Goal: Task Accomplishment & Management: Complete application form

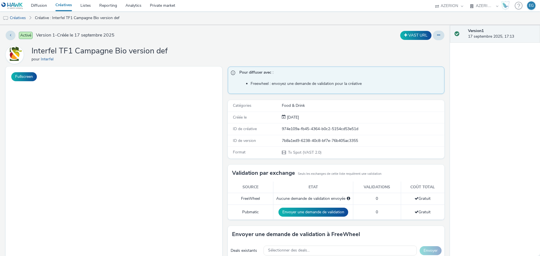
select select "79162ed7-0017-4339-93b0-3399b708648f"
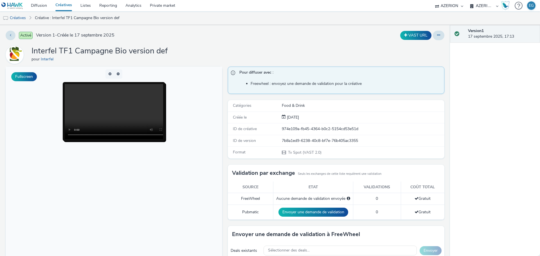
click at [69, 6] on link "Créatives" at bounding box center [63, 5] width 25 height 11
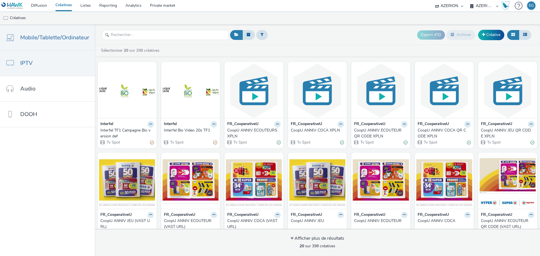
click at [62, 40] on span "Mobile/Tablette/Ordinateur" at bounding box center [54, 37] width 69 height 8
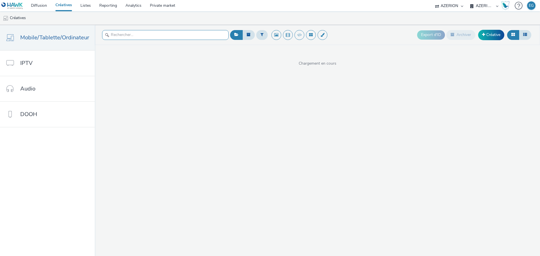
click at [130, 36] on input "text" at bounding box center [165, 35] width 127 height 10
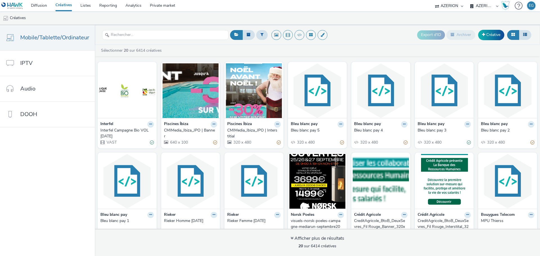
click at [380, 23] on ul "Créatives" at bounding box center [270, 18] width 540 height 14
click at [210, 39] on input "text" at bounding box center [165, 35] width 127 height 10
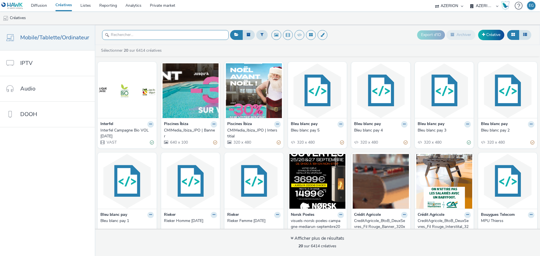
click at [210, 39] on input "text" at bounding box center [165, 35] width 127 height 10
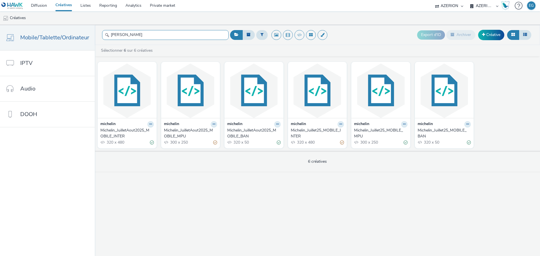
type input "michel"
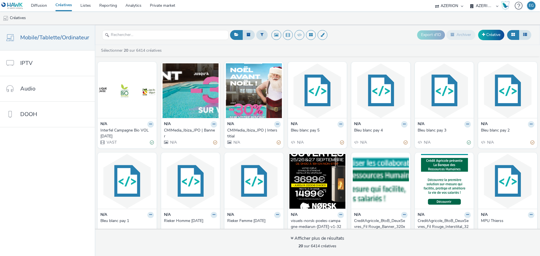
select select "79162ed7-0017-4339-93b0-3399b708648f"
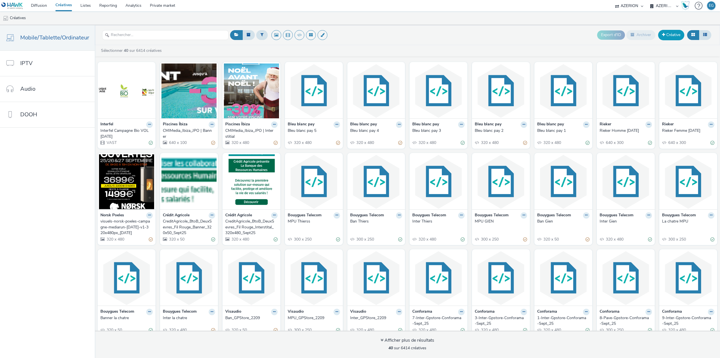
click at [540, 35] on link "Créative" at bounding box center [671, 35] width 26 height 10
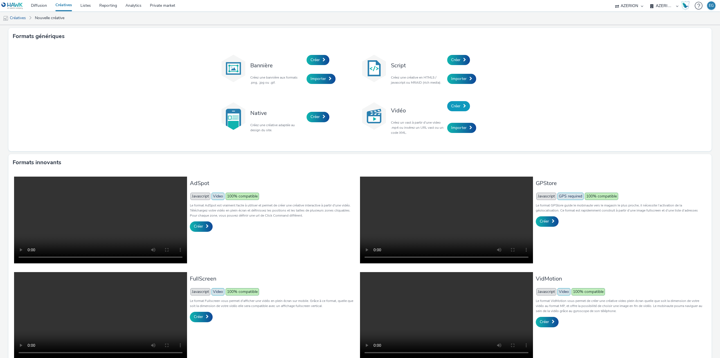
click at [454, 107] on span "Créer" at bounding box center [455, 105] width 9 height 5
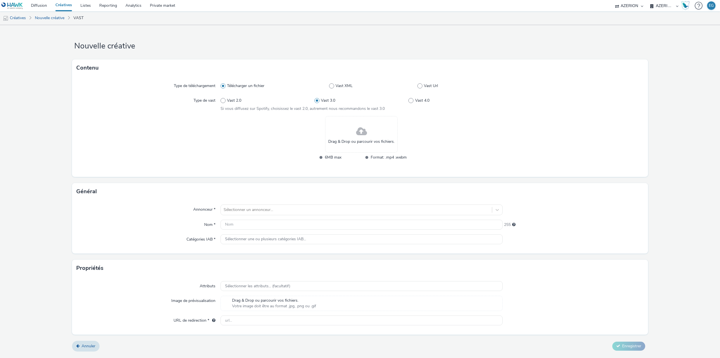
click at [370, 134] on div "Drag & Drop ou parcourir vos fichiers." at bounding box center [361, 134] width 73 height 37
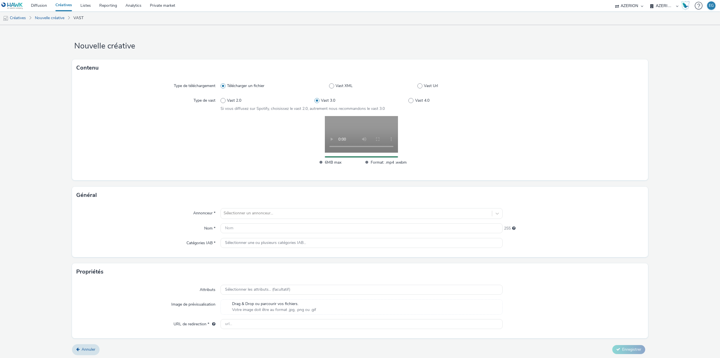
click at [244, 208] on div "Général Annonceur * Sélectionner un annonceur... Nom * 255 Catégories IAB * Sél…" at bounding box center [360, 222] width 576 height 70
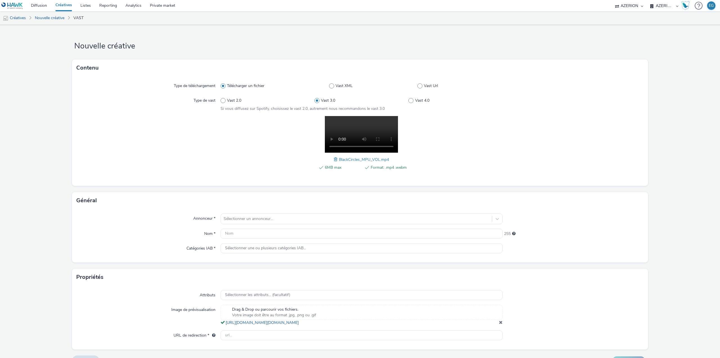
click at [232, 227] on div "Annonceur * Sélectionner un annonceur... Nom * 255 Catégories IAB * Sélectionne…" at bounding box center [360, 235] width 576 height 53
click at [234, 223] on div "Sélectionner un annonceur..." at bounding box center [356, 218] width 271 height 9
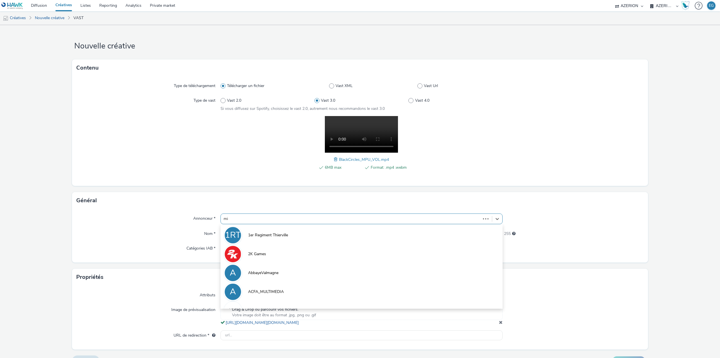
type input "mich"
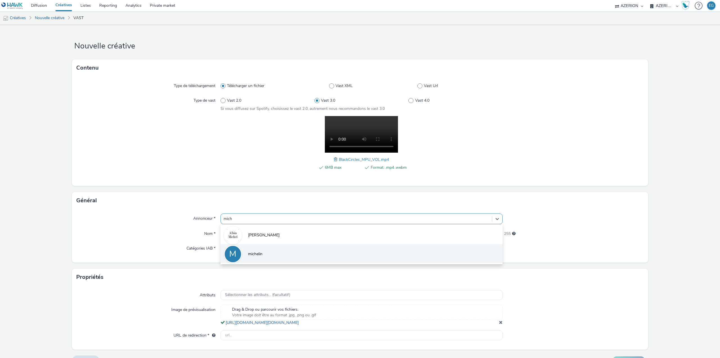
click at [250, 254] on span "michelin" at bounding box center [255, 254] width 14 height 6
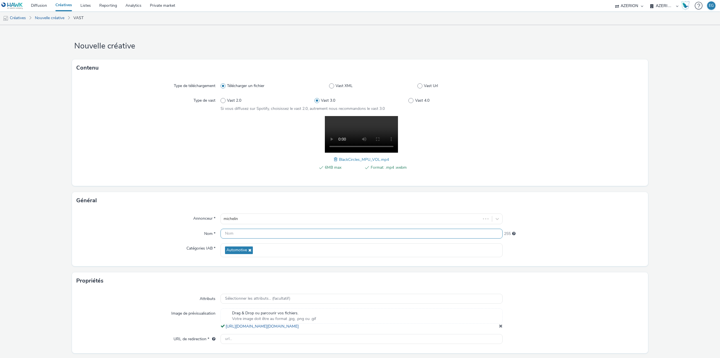
click at [236, 232] on input "text" at bounding box center [362, 233] width 282 height 10
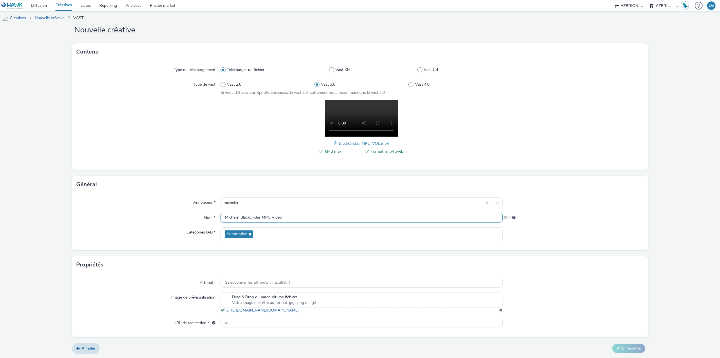
scroll to position [22, 0]
type input "Michelin Blackcircles MPU Video"
drag, startPoint x: 242, startPoint y: 323, endPoint x: 237, endPoint y: 323, distance: 4.5
click at [242, 256] on input "text" at bounding box center [362, 323] width 282 height 10
click at [151, 256] on div "Image de prévisualisation" at bounding box center [149, 302] width 144 height 21
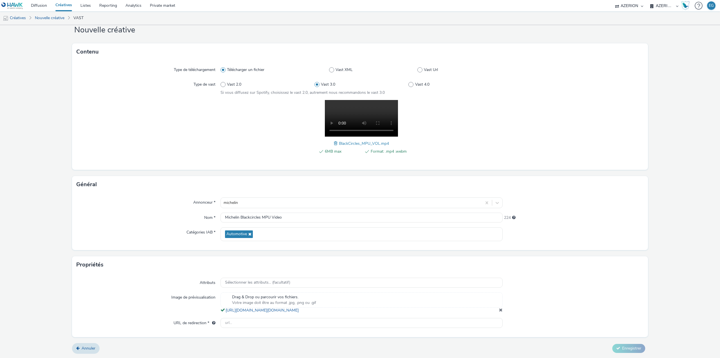
click at [66, 256] on form "Nouvelle créative Contenu Type de téléchargement Télécharger un fichier Vast XM…" at bounding box center [360, 183] width 720 height 349
click at [262, 256] on div at bounding box center [362, 323] width 282 height 10
click at [264, 256] on input "text" at bounding box center [362, 323] width 282 height 10
paste input "https://[DOMAIN_NAME]/ddm/trackclk/N1735690.4664261HAWKDE/B33994829.427987580;d…"
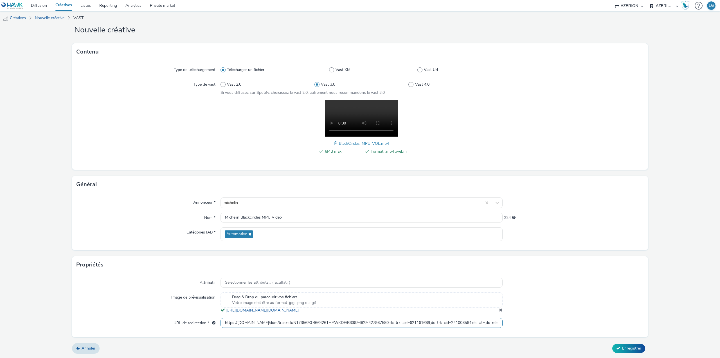
scroll to position [0, 207]
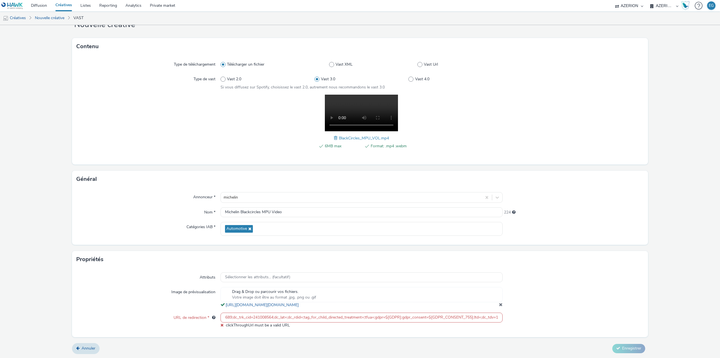
click at [540, 256] on form "Nouvelle créative Contenu Type de téléchargement Télécharger un fichier Vast XM…" at bounding box center [360, 181] width 720 height 354
click at [475, 256] on form "Nouvelle créative Contenu Type de téléchargement Télécharger un fichier Vast XM…" at bounding box center [360, 181] width 720 height 354
drag, startPoint x: 207, startPoint y: 316, endPoint x: 190, endPoint y: 316, distance: 17.2
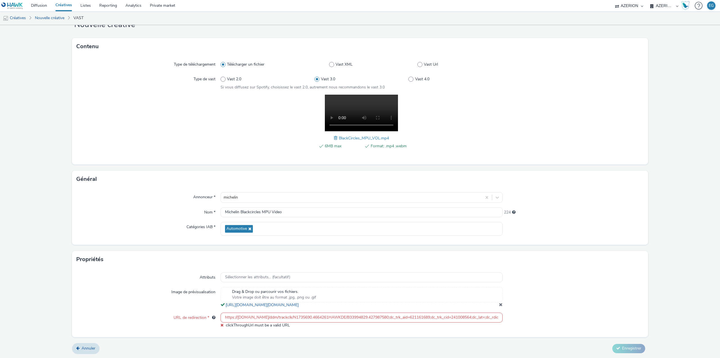
click at [189, 256] on div "URL de redirection * https://[DOMAIN_NAME]/ddm/trackclk/N1735690.4664261HAWKDE/…" at bounding box center [360, 319] width 567 height 15
click at [320, 256] on form "Nouvelle créative Contenu Type de téléchargement Télécharger un fichier Vast XM…" at bounding box center [360, 181] width 720 height 354
drag, startPoint x: 295, startPoint y: 315, endPoint x: 597, endPoint y: 310, distance: 301.9
click at [540, 256] on div "Attributs Sélectionner les attributs... (facultatif) Image de prévisualisation …" at bounding box center [360, 302] width 576 height 69
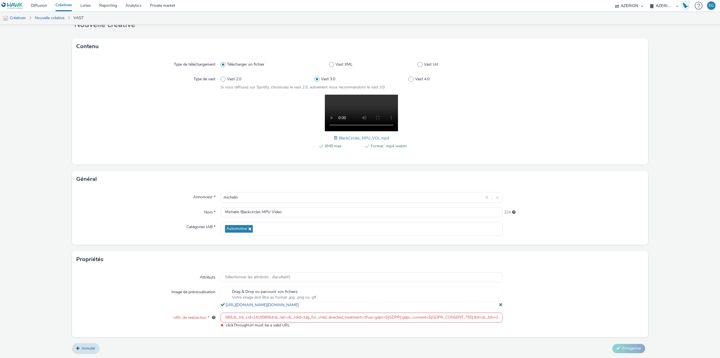
click at [438, 256] on input "https://[DOMAIN_NAME]/ddm/trackclk/N1735690.4664261HAWKDE/B33994829.427987580;d…" at bounding box center [362, 317] width 282 height 10
drag, startPoint x: 470, startPoint y: 316, endPoint x: 369, endPoint y: 319, distance: 100.5
click at [369, 256] on input "https://[DOMAIN_NAME]/ddm/trackclk/N1735690.4664261HAWKDE/B33994829.427987580;d…" at bounding box center [362, 317] width 282 height 10
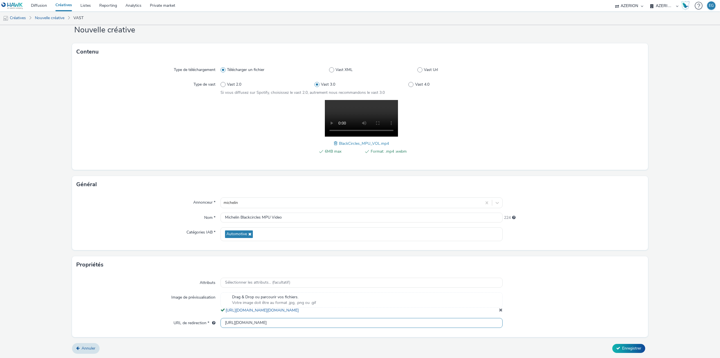
scroll to position [22, 0]
type input "[URL][DOMAIN_NAME]"
click at [540, 256] on span "Enregistrer" at bounding box center [631, 347] width 19 height 5
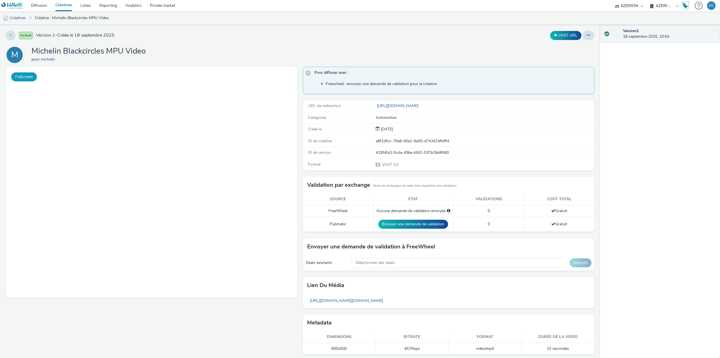
click at [24, 80] on button "Fullscreen" at bounding box center [24, 76] width 26 height 9
click at [136, 50] on h1 "Michelin Blackcircles MPU Video" at bounding box center [89, 51] width 114 height 11
click at [208, 55] on div "[PERSON_NAME] MPU Video pour michelin" at bounding box center [300, 55] width 589 height 18
drag, startPoint x: 403, startPoint y: 38, endPoint x: 394, endPoint y: 39, distance: 9.4
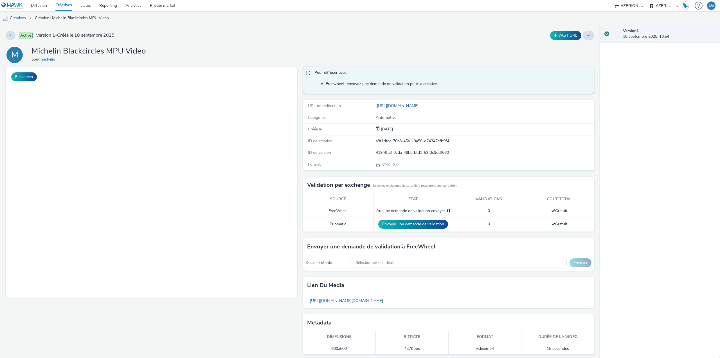
click at [403, 38] on div "VAST URL" at bounding box center [476, 36] width 235 height 10
click at [63, 7] on link "Créatives" at bounding box center [63, 5] width 25 height 11
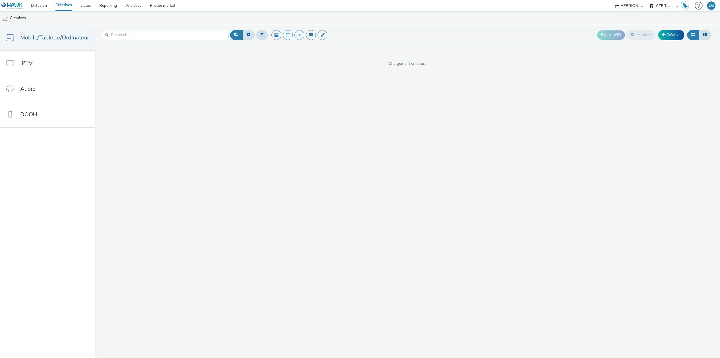
click at [68, 7] on link "Créatives" at bounding box center [63, 5] width 25 height 11
click at [540, 34] on link "Créative" at bounding box center [671, 35] width 26 height 10
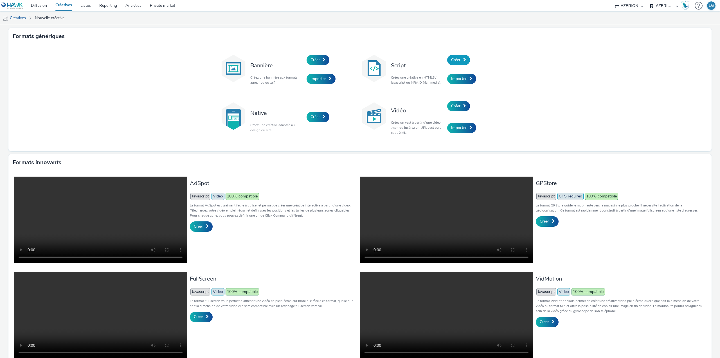
click at [453, 62] on span "Créer" at bounding box center [455, 59] width 9 height 5
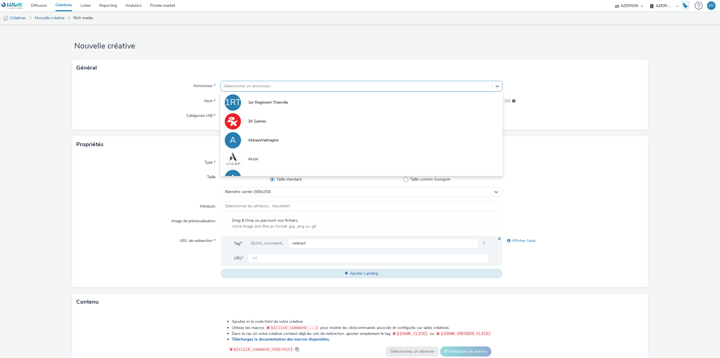
click at [252, 84] on div at bounding box center [357, 86] width 266 height 7
type input "mich"
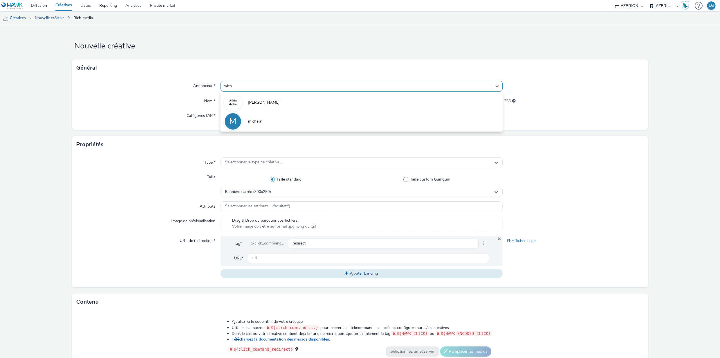
click at [240, 119] on div "M" at bounding box center [233, 121] width 18 height 18
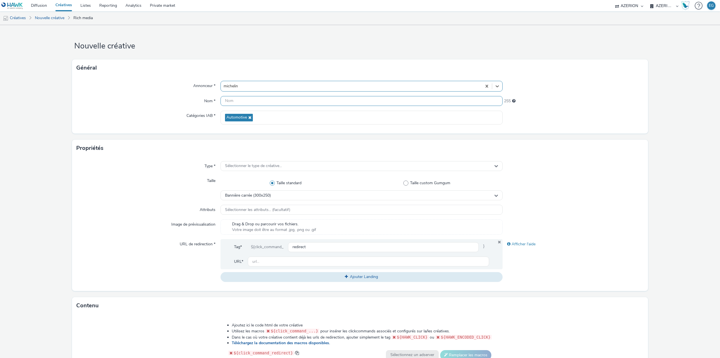
click at [238, 105] on input "text" at bounding box center [362, 101] width 282 height 10
type input "Michelin MPU [PERSON_NAME]"
click at [284, 256] on div "Tag* ${click_command_ redirect } URL*" at bounding box center [362, 254] width 282 height 30
click at [284, 256] on input "text" at bounding box center [368, 261] width 241 height 10
paste input "https://[DOMAIN_NAME]/ddm/trackclk/N1735690.4664261HAWKDE/B33994829.427987580;d…"
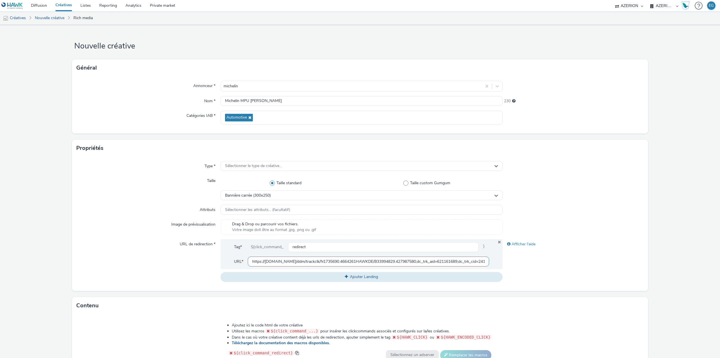
scroll to position [0, 248]
type input "https://[DOMAIN_NAME]/ddm/trackclk/N1735690.4664261HAWKDE/B33994829.427987580;d…"
click at [127, 248] on div "URL de redirection *" at bounding box center [149, 260] width 144 height 42
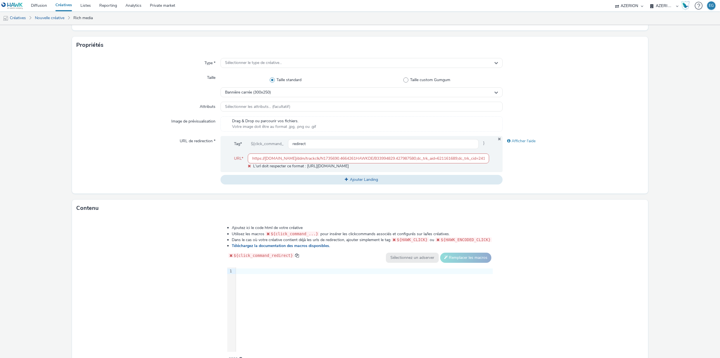
scroll to position [113, 0]
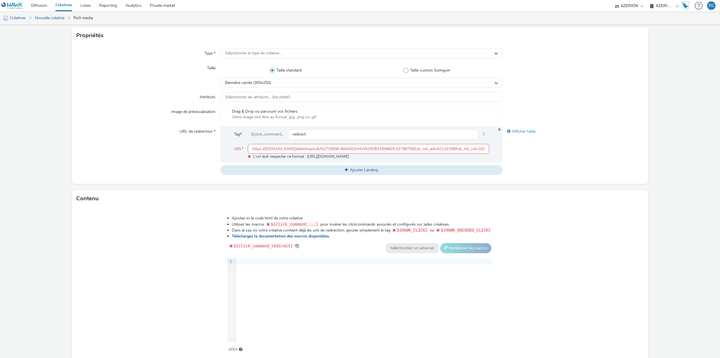
click at [386, 146] on input "https://[DOMAIN_NAME]/ddm/trackclk/N1735690.4664261HAWKDE/B33994829.427987580;d…" at bounding box center [368, 149] width 241 height 10
click at [386, 145] on input "https://[DOMAIN_NAME]/ddm/trackclk/N1735690.4664261HAWKDE/B33994829.427987580;d…" at bounding box center [368, 149] width 241 height 10
paste input "[URL][DOMAIN_NAME]"
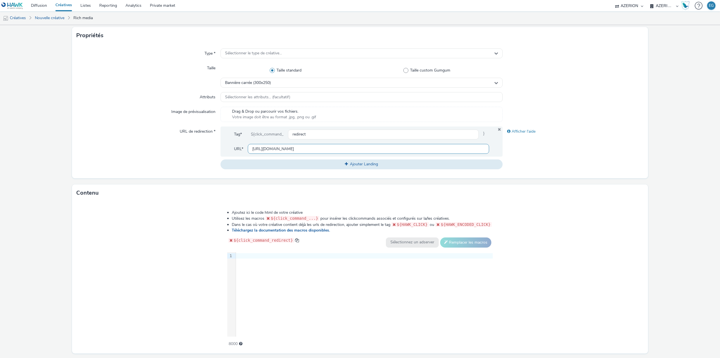
type input "[URL][DOMAIN_NAME]"
click at [281, 256] on div "9 1 ›" at bounding box center [360, 294] width 266 height 84
click at [302, 256] on div "9 1 ›" at bounding box center [360, 294] width 266 height 84
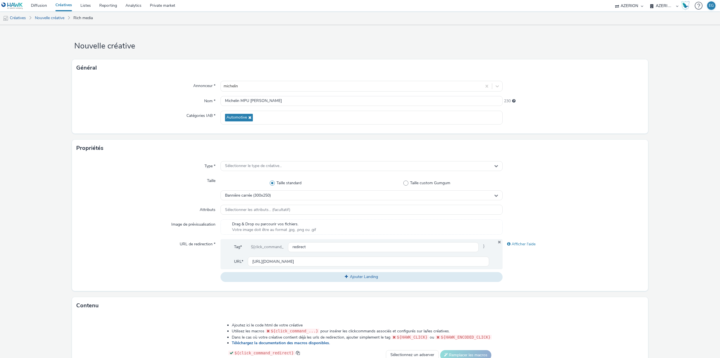
scroll to position [129, 0]
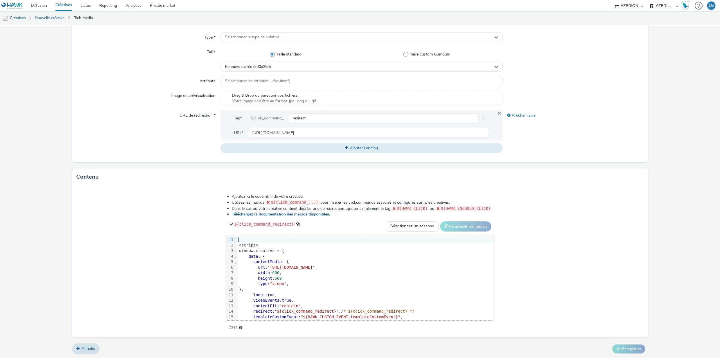
click at [243, 240] on div at bounding box center [364, 240] width 255 height 6
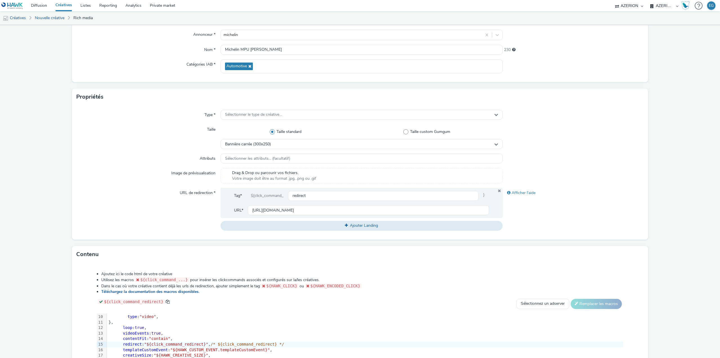
scroll to position [0, 0]
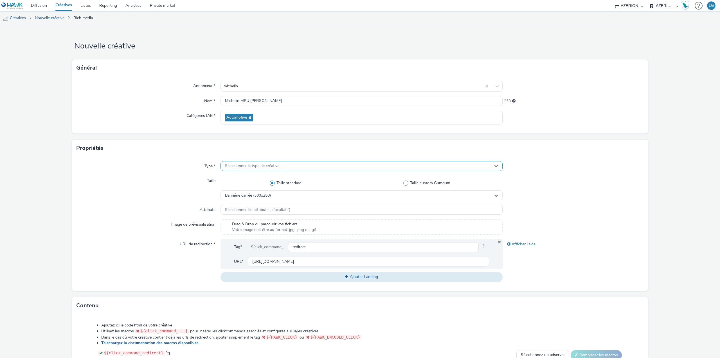
click at [259, 167] on span "Sélectionner le type de créative..." at bounding box center [253, 165] width 57 height 5
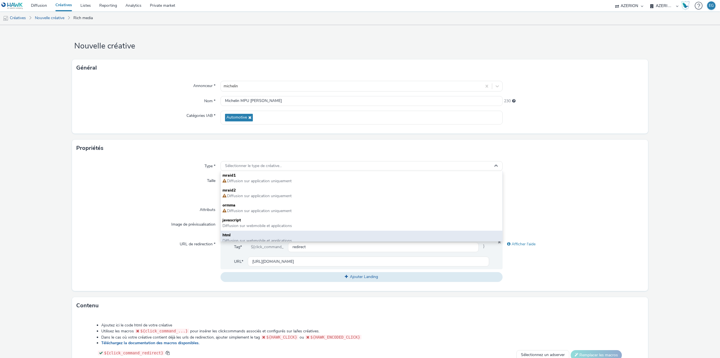
click at [230, 234] on span "html" at bounding box center [362, 235] width 278 height 6
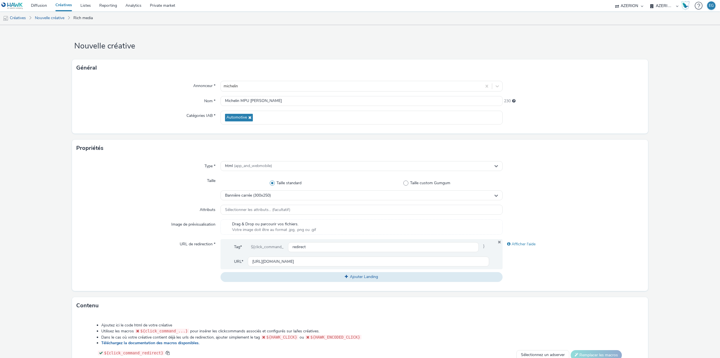
click at [124, 212] on div "Attributs" at bounding box center [149, 210] width 144 height 10
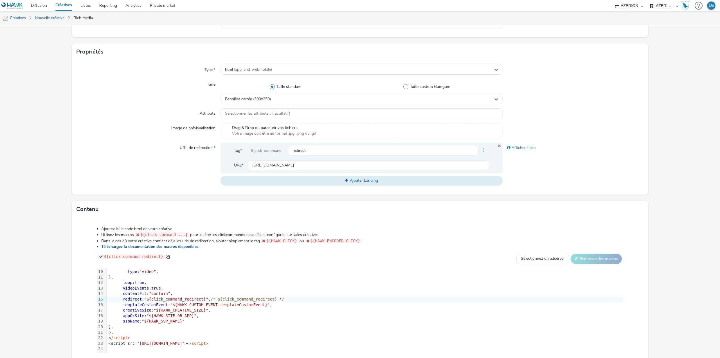
scroll to position [129, 0]
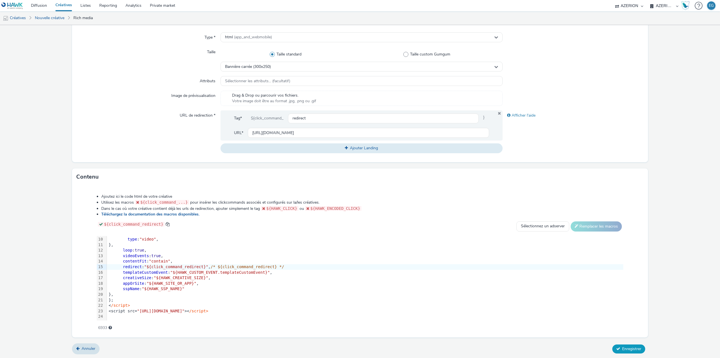
click at [540, 256] on span "Enregistrer" at bounding box center [631, 348] width 19 height 5
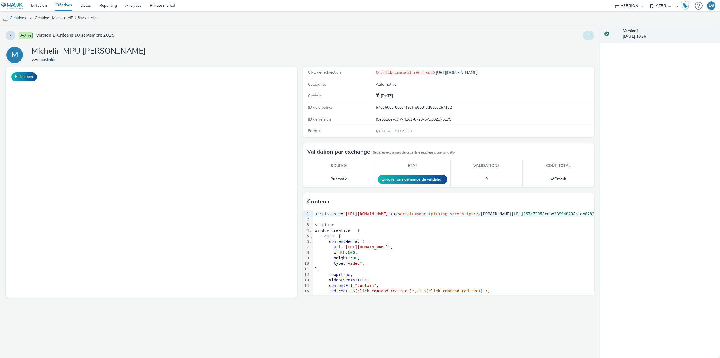
click at [540, 35] on button at bounding box center [589, 36] width 12 height 10
click at [414, 39] on div "Modifier Dupliquer Copier l'ID Archiver" at bounding box center [476, 36] width 235 height 10
click at [415, 135] on div "Format HTML 300 x 250" at bounding box center [449, 131] width 292 height 12
click at [216, 46] on div "M Michelin MPU Blackcircles pour michelin" at bounding box center [300, 55] width 589 height 18
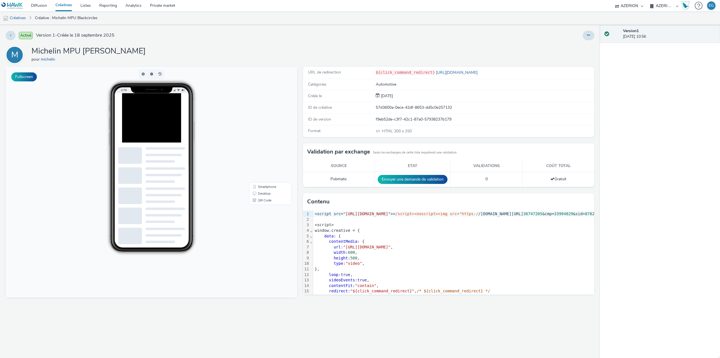
click at [65, 4] on link "Créatives" at bounding box center [63, 5] width 25 height 11
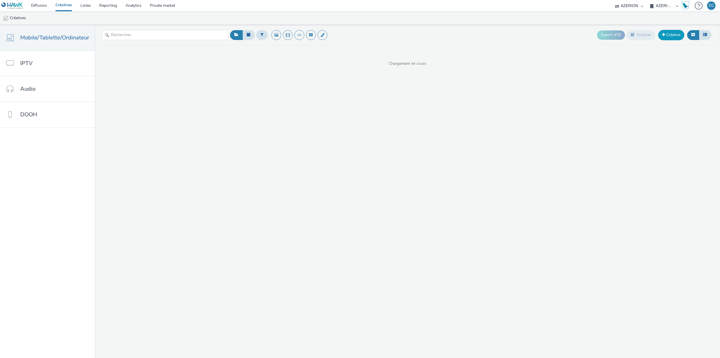
click at [540, 36] on link "Créative" at bounding box center [671, 35] width 26 height 10
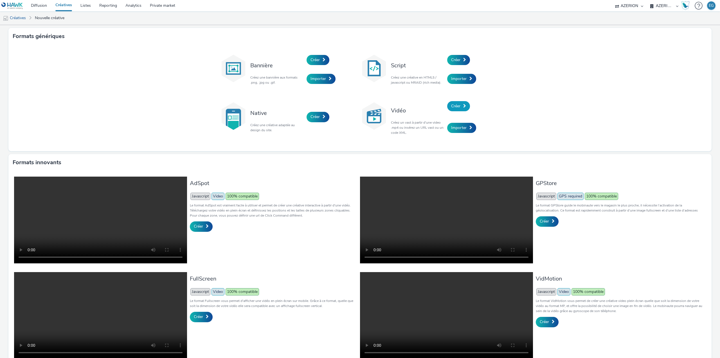
click at [455, 106] on span "Créer" at bounding box center [455, 105] width 9 height 5
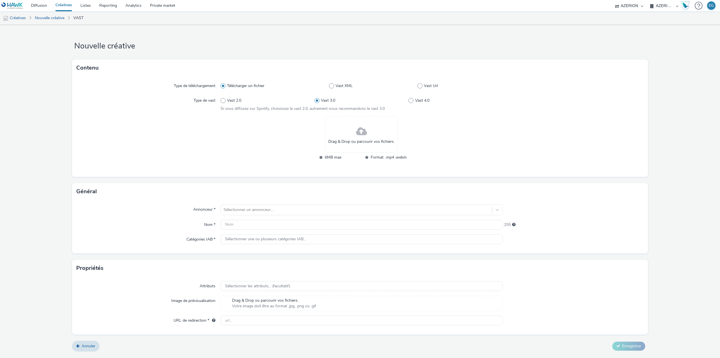
click at [355, 142] on span "Drag & Drop ou parcourir vos fichiers." at bounding box center [361, 142] width 66 height 6
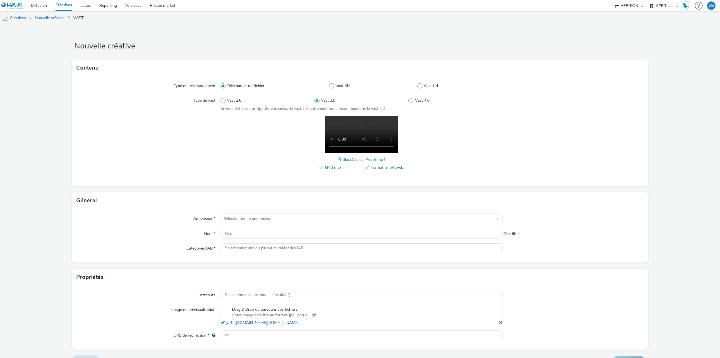
click at [250, 212] on div "Annonceur * Sélectionner un annonceur... Nom * 255 Catégories IAB * Sélectionne…" at bounding box center [360, 235] width 576 height 53
click at [247, 220] on div at bounding box center [357, 218] width 266 height 7
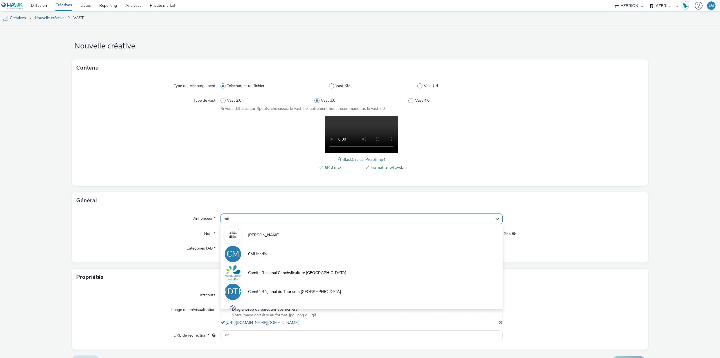
type input "mich"
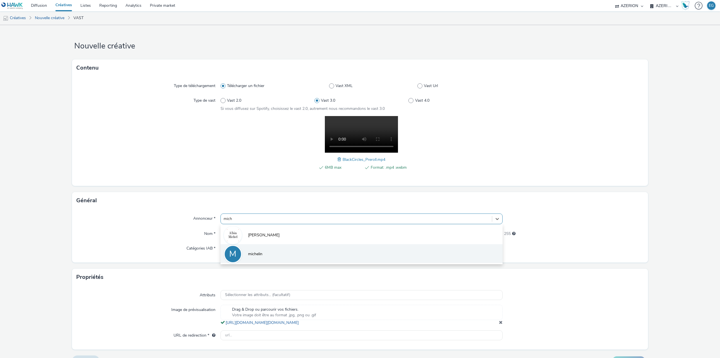
click at [253, 255] on span "michelin" at bounding box center [255, 254] width 14 height 6
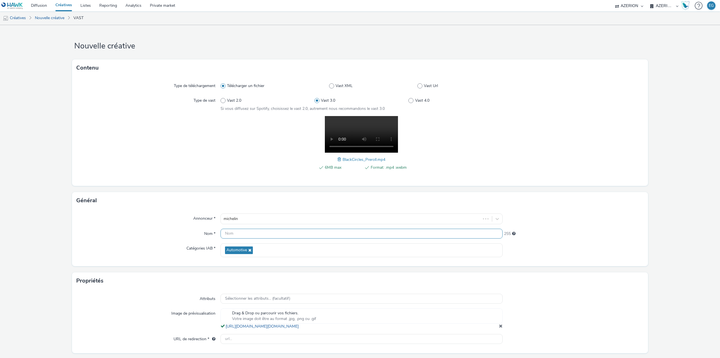
click at [237, 235] on input "text" at bounding box center [362, 233] width 282 height 10
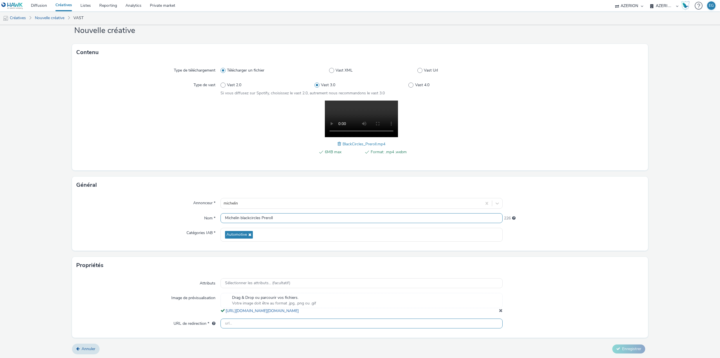
scroll to position [22, 0]
type input "Michelin blackcircles Preroll"
click at [295, 256] on input "text" at bounding box center [362, 323] width 282 height 10
paste input "https://[DOMAIN_NAME]/ddm/trackclk/N1735690.4664261HAWKDE/B33994829.427811308;d…"
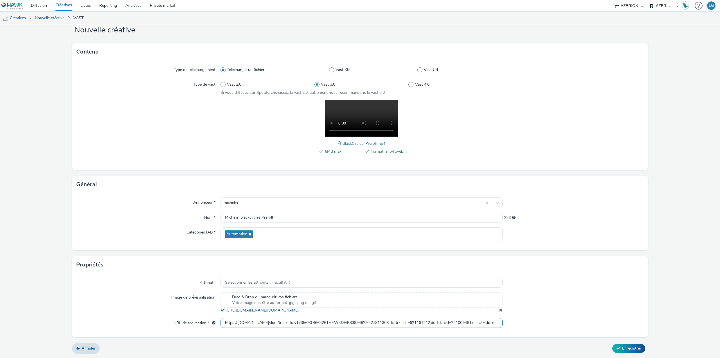
scroll to position [0, 207]
click at [540, 256] on form "Nouvelle créative Contenu Type de téléchargement Télécharger un fichier Vast XM…" at bounding box center [360, 183] width 720 height 349
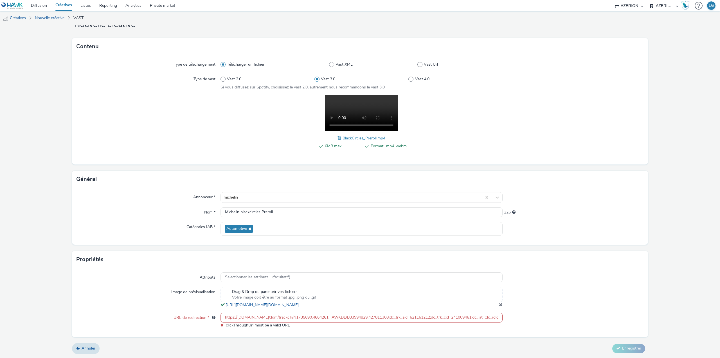
scroll to position [0, 208]
drag, startPoint x: 547, startPoint y: 322, endPoint x: 639, endPoint y: 326, distance: 91.2
click at [540, 256] on div "URL de redirection * https://[DOMAIN_NAME]/ddm/trackclk/N1735690.4664261HAWKDE/…" at bounding box center [360, 319] width 567 height 15
click at [449, 256] on input "https://[DOMAIN_NAME]/ddm/trackclk/N1735690.4664261HAWKDE/B33994829.427811308;d…" at bounding box center [362, 317] width 282 height 10
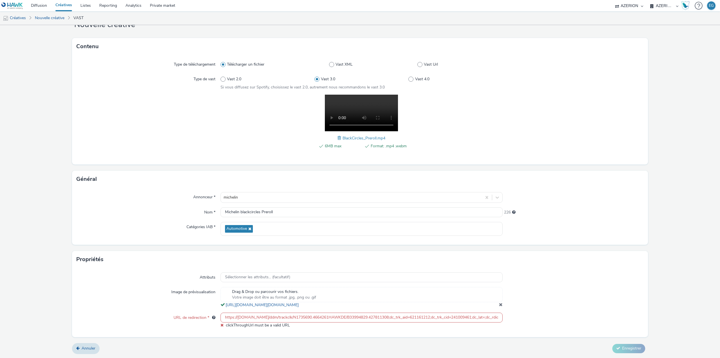
drag, startPoint x: 470, startPoint y: 323, endPoint x: 439, endPoint y: 325, distance: 30.7
click at [439, 256] on input "https://[DOMAIN_NAME]/ddm/trackclk/N1735690.4664261HAWKDE/B33994829.427811308;d…" at bounding box center [362, 317] width 282 height 10
click at [453, 256] on div "Attributs Sélectionner les attributs... (facultatif) Image de prévisualisation …" at bounding box center [360, 302] width 576 height 69
drag, startPoint x: 496, startPoint y: 325, endPoint x: 584, endPoint y: 325, distance: 88.1
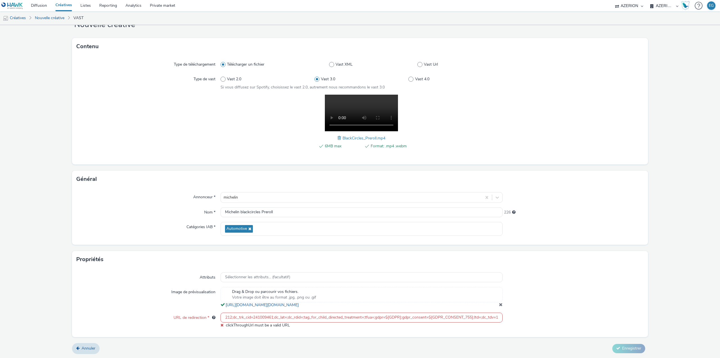
click at [540, 256] on div "URL de redirection * https://[DOMAIN_NAME]/ddm/trackclk/N1735690.4664261HAWKDE/…" at bounding box center [360, 319] width 567 height 15
click at [452, 256] on input "https://[DOMAIN_NAME]/ddm/trackclk/N1735690.4664261HAWKDE/B33994829.427811308;d…" at bounding box center [362, 317] width 282 height 10
drag, startPoint x: 470, startPoint y: 324, endPoint x: 463, endPoint y: 323, distance: 7.1
click at [463, 256] on input "https://[DOMAIN_NAME]/ddm/trackclk/N1735690.4664261HAWKDE/B33994829.427811308;d…" at bounding box center [362, 317] width 282 height 10
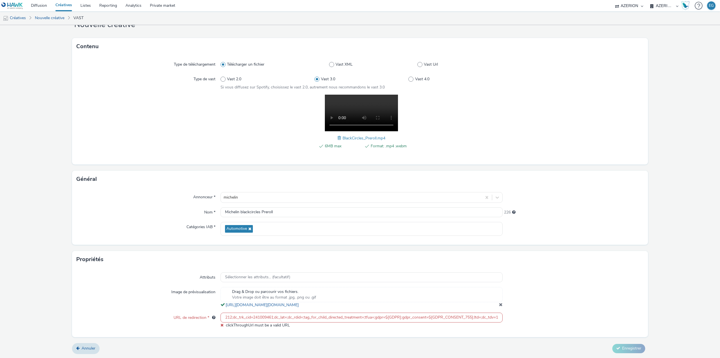
drag, startPoint x: 470, startPoint y: 323, endPoint x: 371, endPoint y: 325, distance: 99.1
click at [371, 256] on input "https://[DOMAIN_NAME]/ddm/trackclk/N1735690.4664261HAWKDE/B33994829.427811308;d…" at bounding box center [362, 317] width 282 height 10
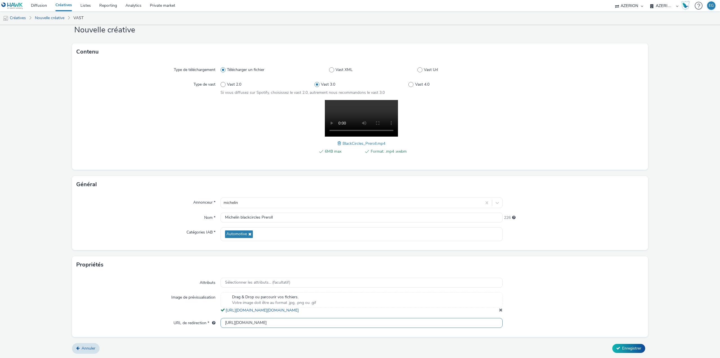
scroll to position [0, 107]
type input "[URL][DOMAIN_NAME]"
click at [540, 256] on span "Enregistrer" at bounding box center [631, 347] width 19 height 5
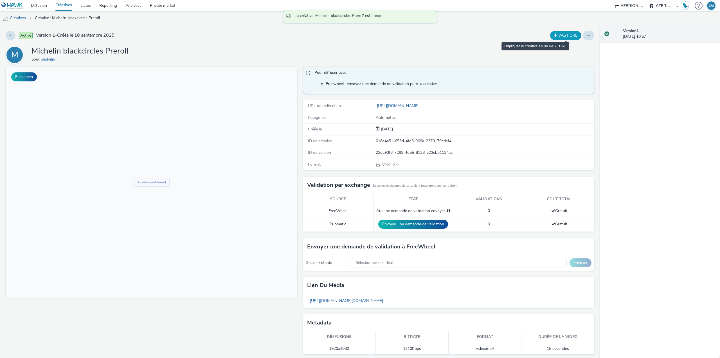
click at [540, 33] on button "VAST URL" at bounding box center [565, 35] width 31 height 9
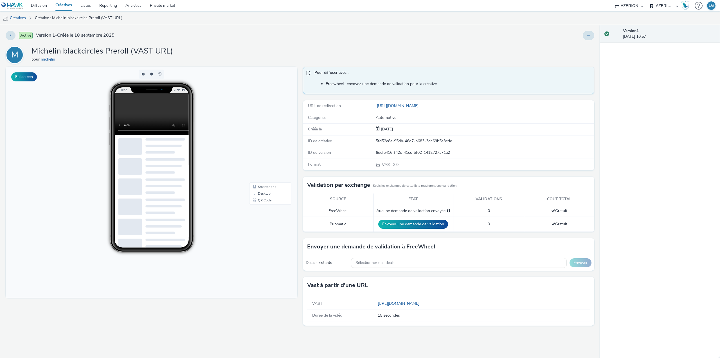
click at [62, 6] on link "Créatives" at bounding box center [63, 5] width 25 height 11
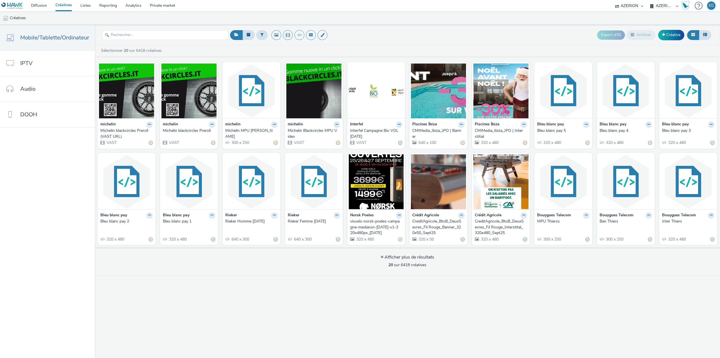
click at [257, 130] on div "Michelin MPU [PERSON_NAME]" at bounding box center [250, 134] width 50 height 12
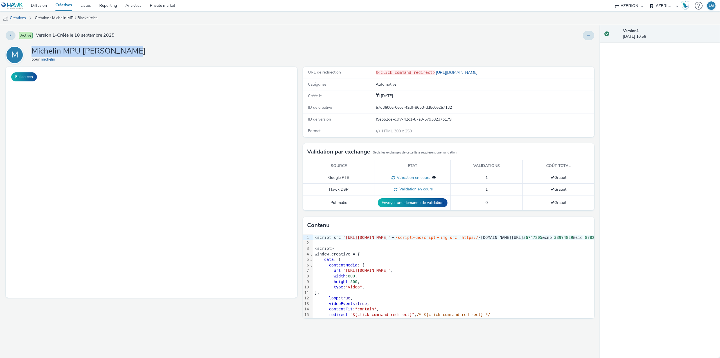
drag, startPoint x: 131, startPoint y: 53, endPoint x: 34, endPoint y: 51, distance: 97.1
click at [34, 51] on div "M Michelin MPU Blackcircles pour michelin" at bounding box center [300, 55] width 589 height 18
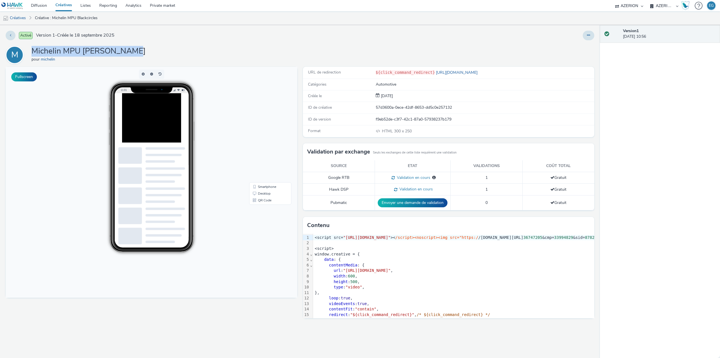
drag, startPoint x: 212, startPoint y: 50, endPoint x: 219, endPoint y: 46, distance: 9.0
click at [212, 51] on div "M Michelin MPU Blackcircles pour michelin" at bounding box center [300, 55] width 589 height 18
